Goal: Task Accomplishment & Management: Manage account settings

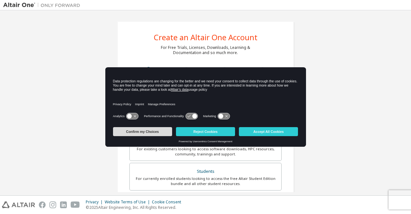
click at [162, 134] on button "Confirm my Choices" at bounding box center [142, 131] width 59 height 9
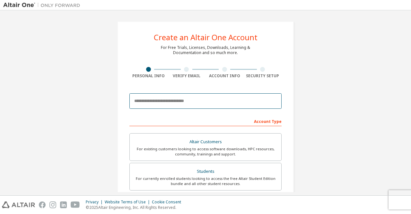
click at [169, 107] on input "email" at bounding box center [205, 100] width 152 height 15
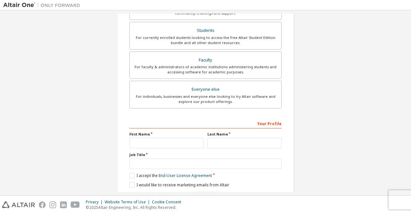
scroll to position [144, 0]
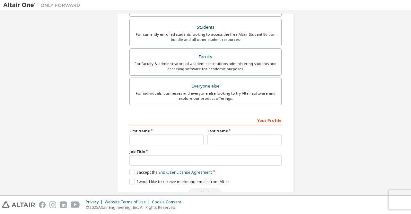
type input "**********"
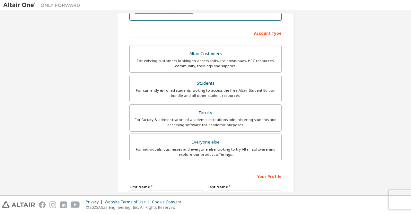
scroll to position [68, 0]
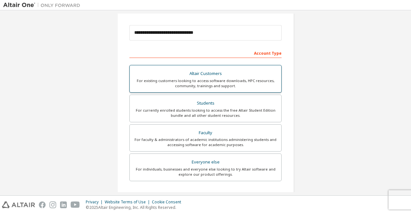
click at [226, 71] on div "Altair Customers" at bounding box center [206, 73] width 144 height 9
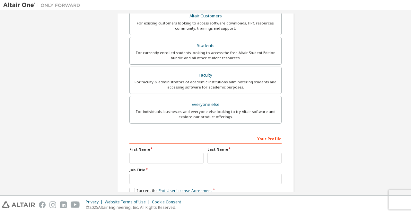
scroll to position [160, 0]
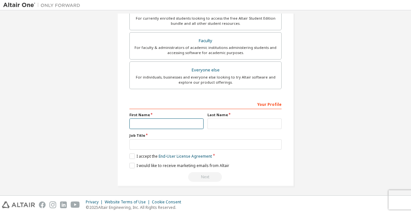
click at [169, 122] on input "text" at bounding box center [166, 123] width 74 height 11
type input "*********"
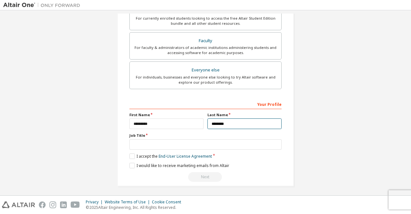
type input "********"
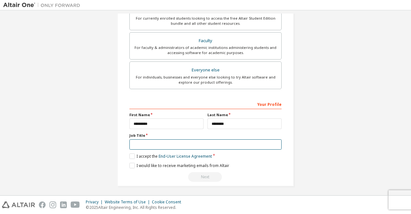
click at [165, 143] on input "text" at bounding box center [205, 144] width 152 height 11
type input "**********"
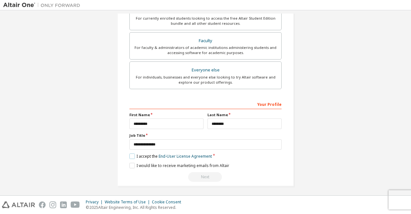
click at [136, 156] on label "I accept the End-User License Agreement" at bounding box center [170, 155] width 83 height 5
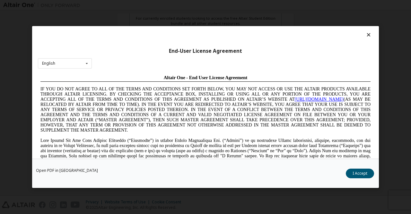
scroll to position [0, 0]
click at [358, 174] on button "I Accept" at bounding box center [360, 173] width 28 height 10
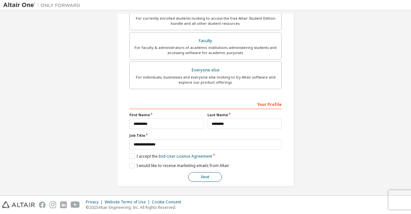
click at [208, 176] on button "Next" at bounding box center [205, 177] width 34 height 10
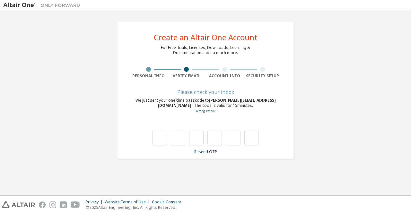
type input "*"
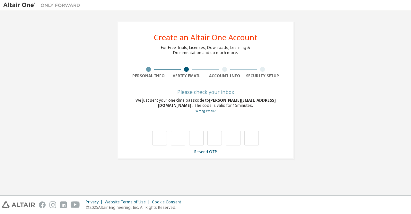
type input "*"
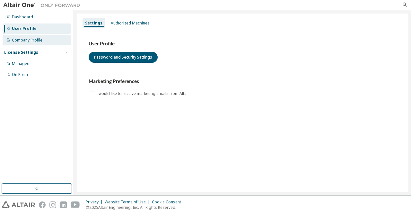
click at [45, 43] on div "Company Profile" at bounding box center [37, 40] width 68 height 10
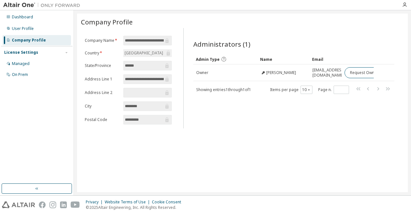
drag, startPoint x: 366, startPoint y: 76, endPoint x: 383, endPoint y: 126, distance: 53.2
click at [383, 126] on div "Administrators (1) Clear Load Save Save As Field Operator Value Select filter S…" at bounding box center [294, 80] width 217 height 96
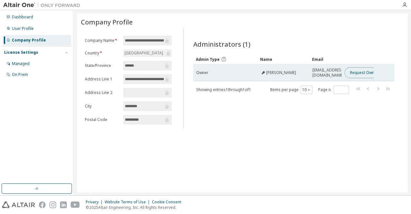
click at [359, 74] on button "Request Owner Change" at bounding box center [372, 72] width 54 height 11
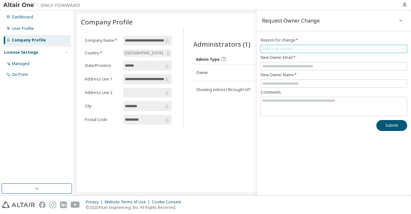
click at [320, 49] on div "Select an option" at bounding box center [334, 49] width 146 height 8
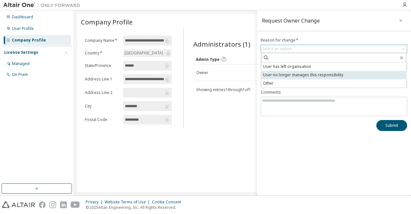
click at [311, 75] on li "User no longer manages this responsibility" at bounding box center [334, 75] width 145 height 8
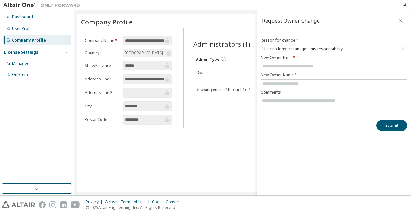
click at [320, 66] on input "text" at bounding box center [334, 66] width 143 height 5
type input "**********"
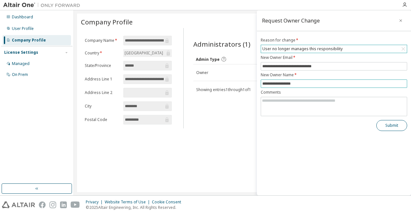
type input "**********"
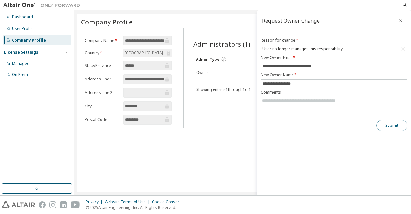
click at [385, 126] on button "Submit" at bounding box center [392, 125] width 31 height 11
click at [401, 19] on icon "button" at bounding box center [401, 20] width 4 height 5
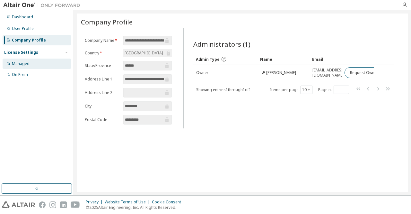
click at [31, 63] on div "Managed" at bounding box center [37, 63] width 68 height 10
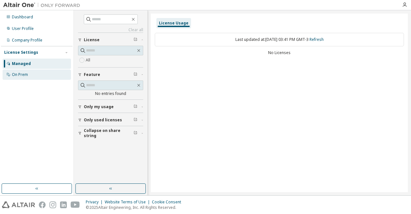
click at [41, 77] on div "On Prem" at bounding box center [37, 74] width 68 height 10
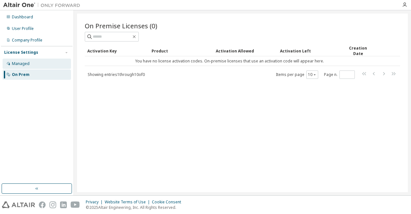
click at [50, 66] on div "Managed" at bounding box center [37, 63] width 68 height 10
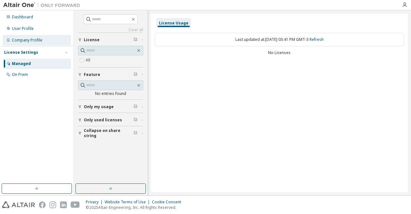
click at [48, 40] on div "Company Profile" at bounding box center [37, 40] width 68 height 10
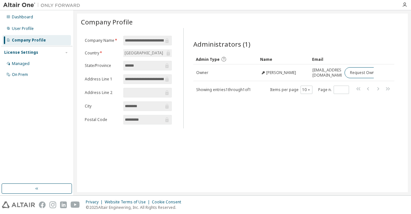
scroll to position [0, 8]
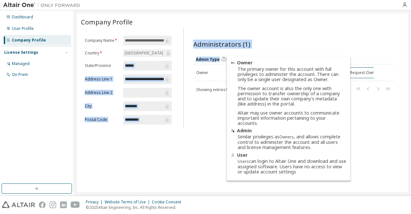
drag, startPoint x: 224, startPoint y: 61, endPoint x: 152, endPoint y: 61, distance: 71.3
click at [152, 61] on div "**********" at bounding box center [242, 78] width 323 height 100
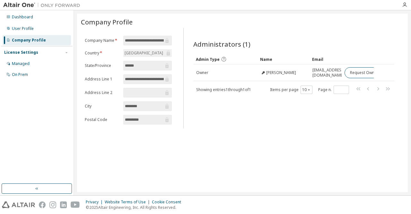
click at [213, 103] on div "Administrators (1) Clear Load Save Save As Field Operator Value Select filter S…" at bounding box center [294, 80] width 217 height 96
click at [40, 21] on div "Dashboard" at bounding box center [37, 17] width 68 height 10
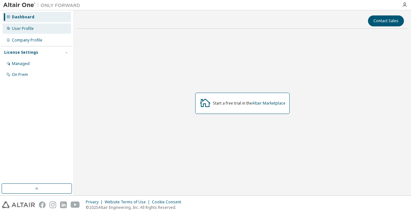
click at [44, 26] on div "User Profile" at bounding box center [37, 28] width 68 height 10
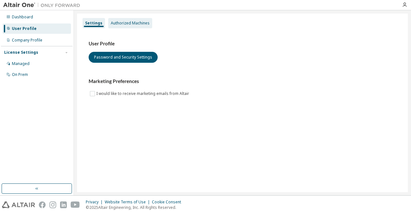
click at [131, 19] on div "Authorized Machines" at bounding box center [130, 23] width 44 height 10
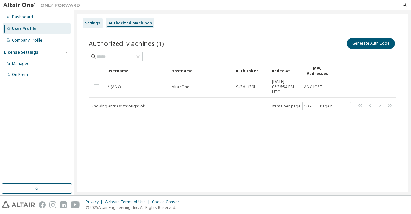
click at [94, 24] on div "Settings" at bounding box center [92, 23] width 15 height 5
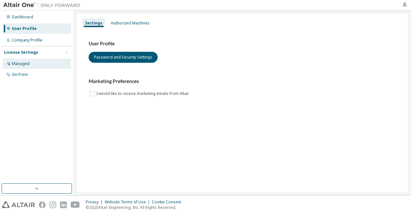
click at [40, 63] on div "Managed" at bounding box center [37, 63] width 68 height 10
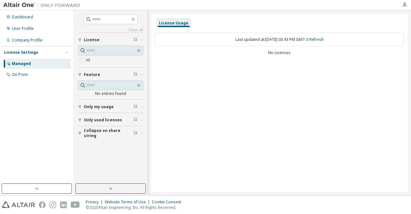
click at [82, 107] on icon "button" at bounding box center [80, 107] width 4 height 4
click at [99, 105] on span "Only my usage" at bounding box center [99, 106] width 30 height 5
click at [33, 74] on div "On Prem" at bounding box center [37, 74] width 68 height 10
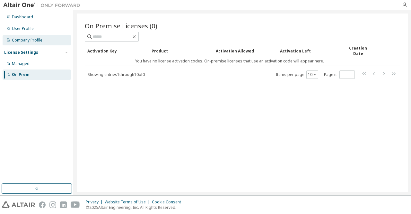
click at [46, 40] on div "Company Profile" at bounding box center [37, 40] width 68 height 10
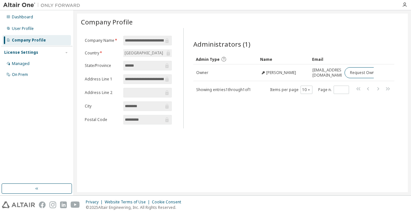
scroll to position [0, 8]
click at [37, 26] on div "User Profile" at bounding box center [37, 28] width 68 height 10
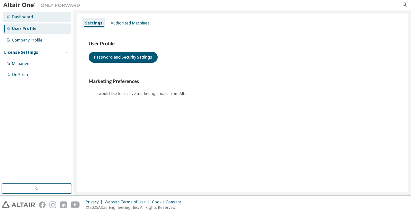
click at [29, 17] on div "Dashboard" at bounding box center [22, 16] width 21 height 5
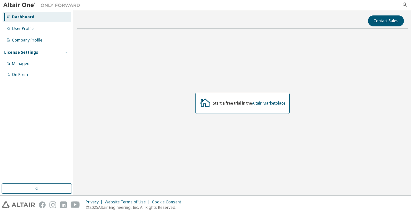
click at [68, 54] on span "button" at bounding box center [66, 52] width 5 height 5
click at [44, 43] on div "Company Profile" at bounding box center [37, 40] width 68 height 10
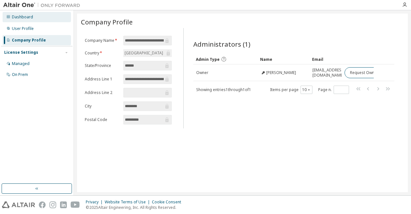
click at [29, 14] on div "Dashboard" at bounding box center [22, 16] width 21 height 5
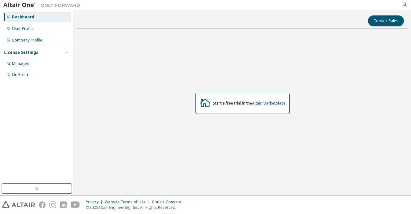
click at [263, 104] on link "Altair Marketplace" at bounding box center [268, 102] width 33 height 5
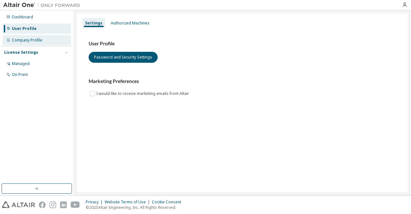
click at [41, 41] on div "Company Profile" at bounding box center [27, 40] width 31 height 5
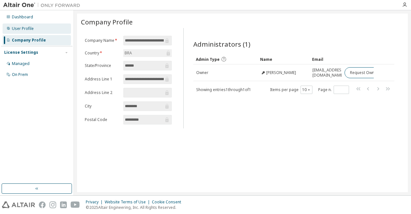
click at [48, 27] on div "User Profile" at bounding box center [37, 28] width 68 height 10
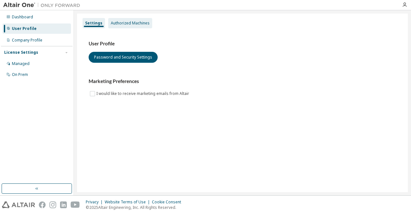
click at [135, 23] on div "Authorized Machines" at bounding box center [130, 23] width 39 height 5
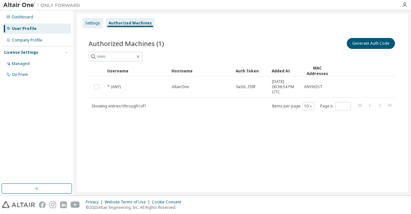
click at [101, 22] on div "Settings" at bounding box center [93, 23] width 20 height 10
